Goal: Information Seeking & Learning: Learn about a topic

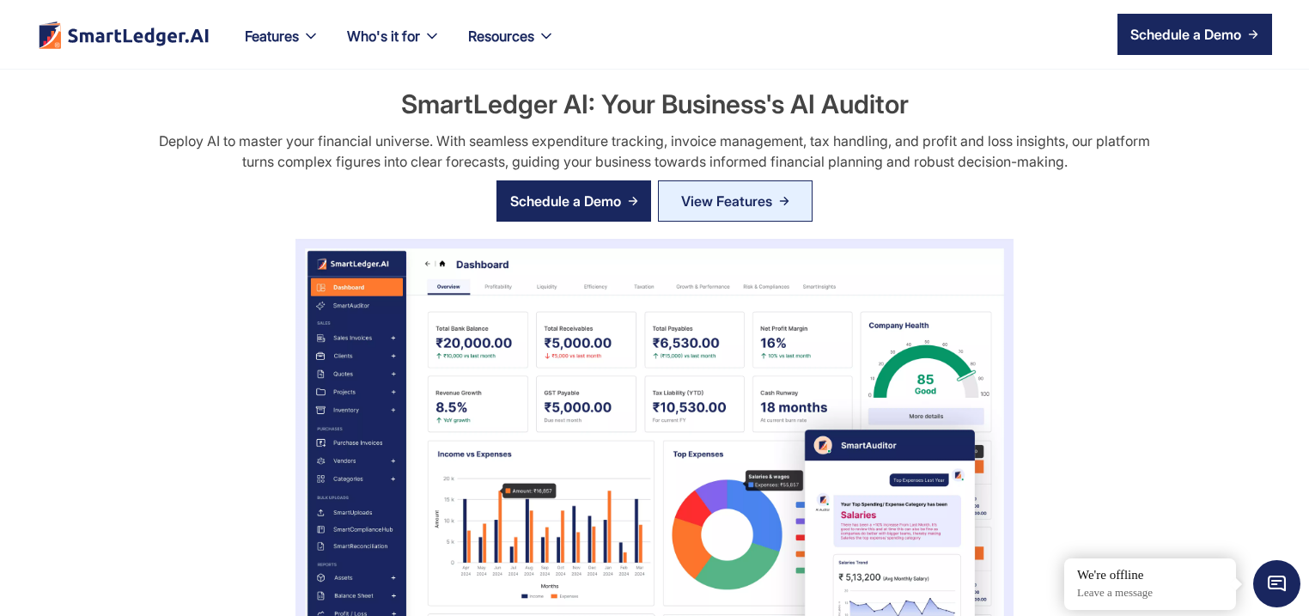
click at [104, 210] on div "SmartLedger AI: Your Business's AI Auditor Deploy AI to master your financial u…" at bounding box center [654, 444] width 1237 height 716
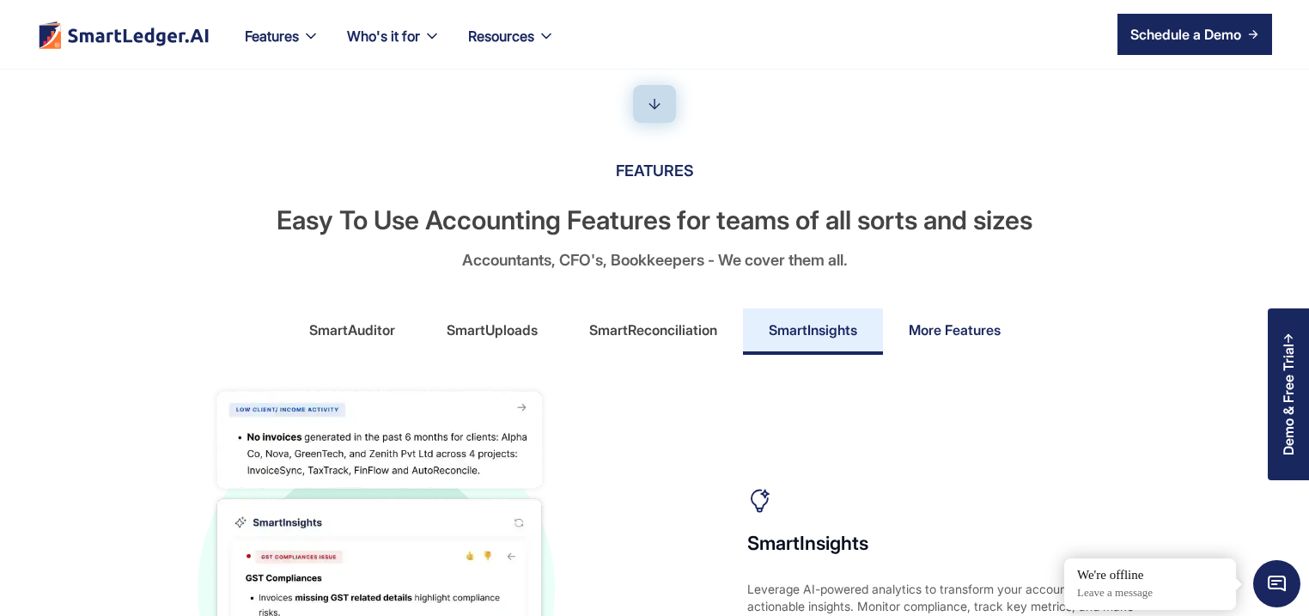
scroll to position [742, 0]
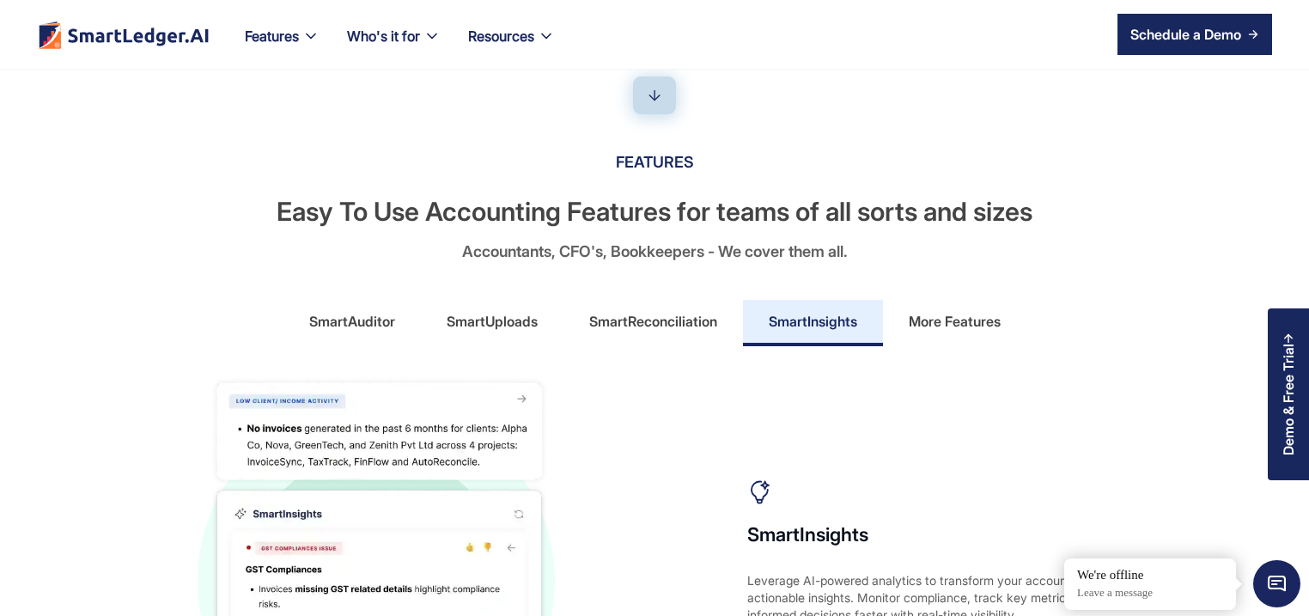
click at [960, 309] on div "More Features" at bounding box center [955, 321] width 92 height 27
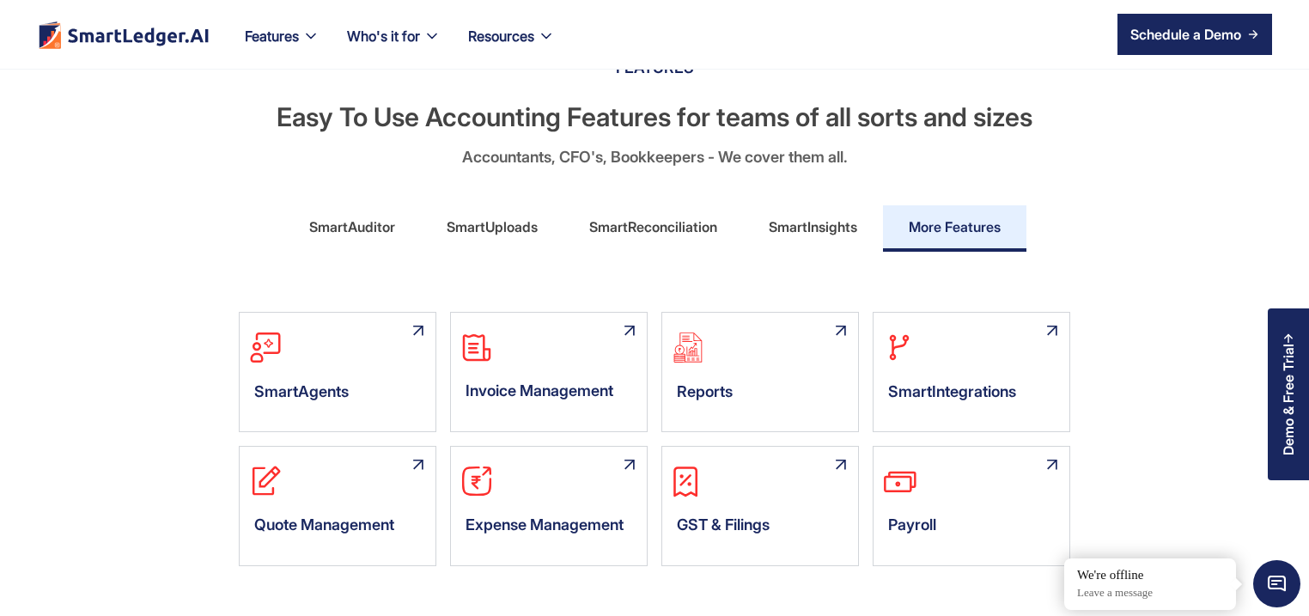
scroll to position [990, 0]
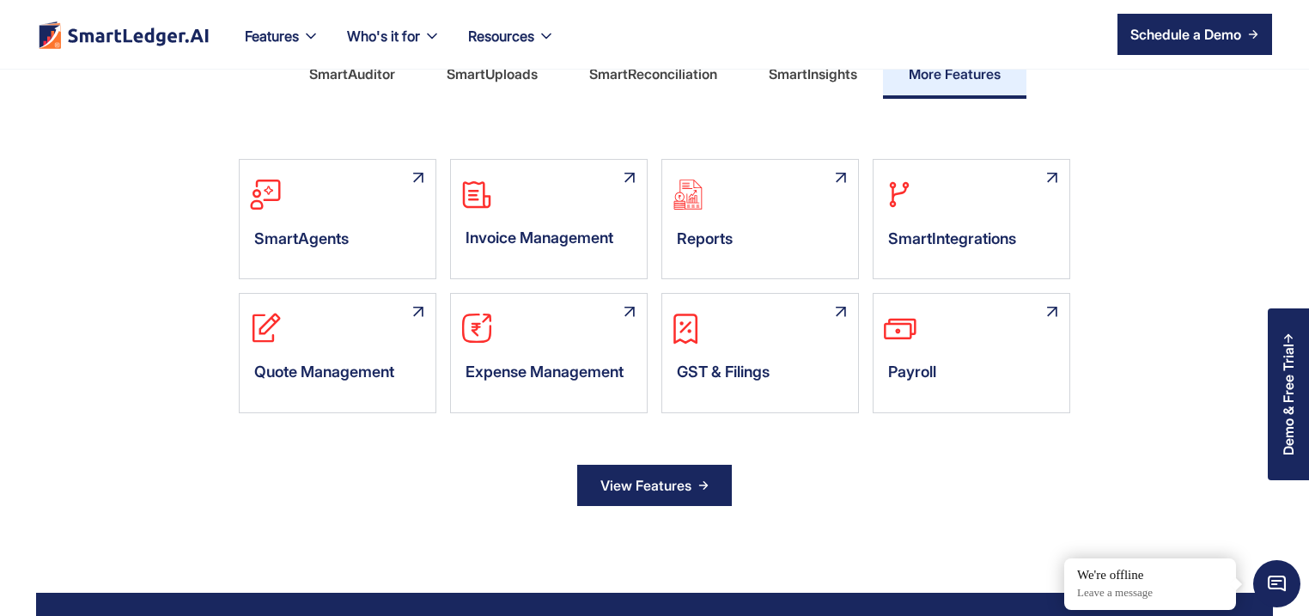
click at [688, 473] on div "View Features" at bounding box center [645, 485] width 91 height 27
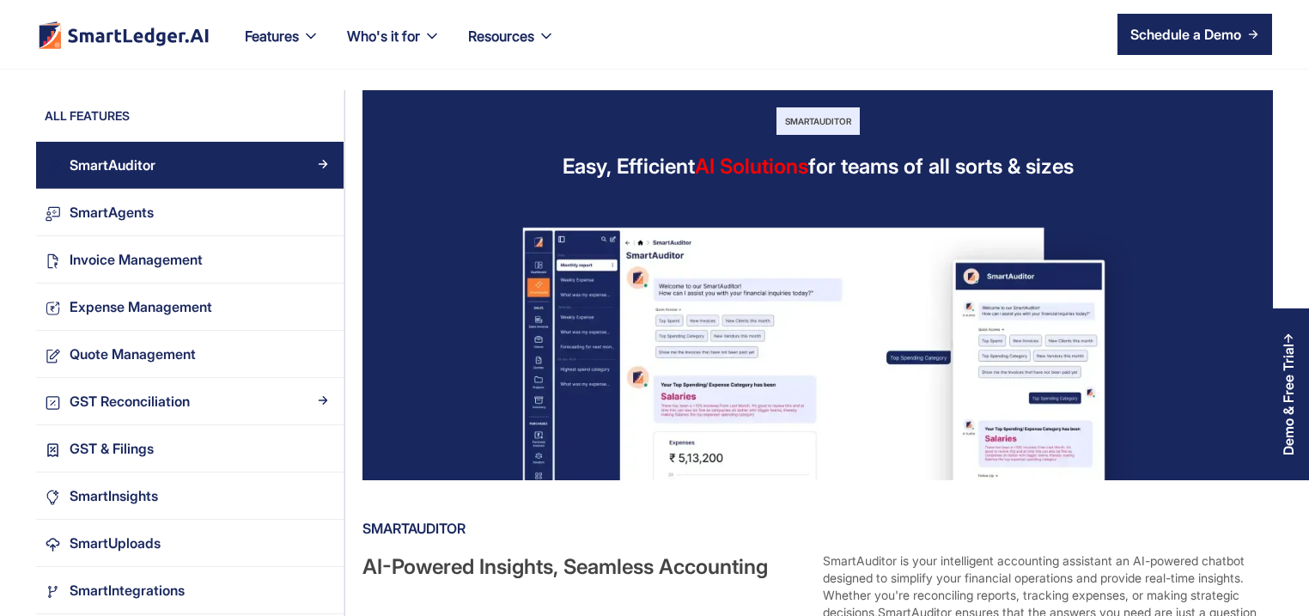
click at [212, 402] on div "GST Reconciliation" at bounding box center [198, 401] width 274 height 23
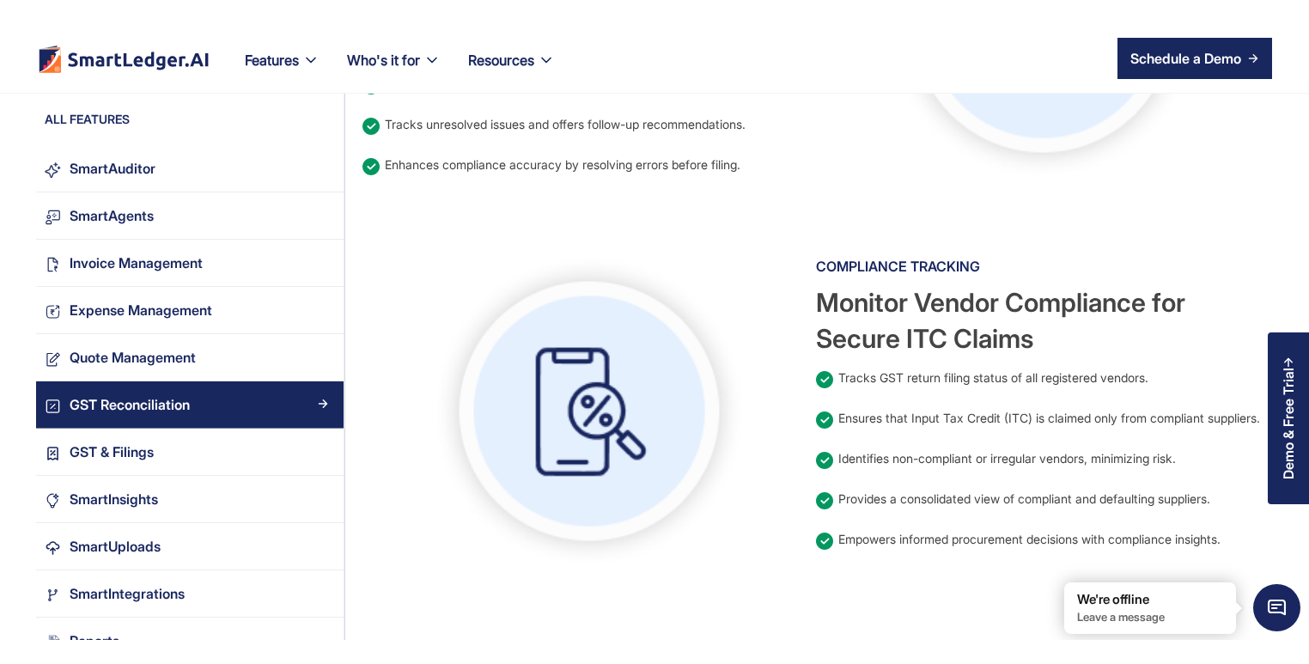
scroll to position [1154, 0]
